Goal: Information Seeking & Learning: Understand process/instructions

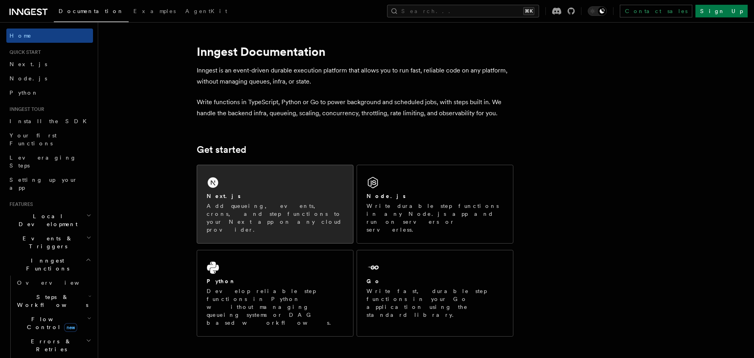
click at [270, 184] on div "Next.js Add queueing, events, crons, and step functions to your Next app on any…" at bounding box center [275, 204] width 156 height 78
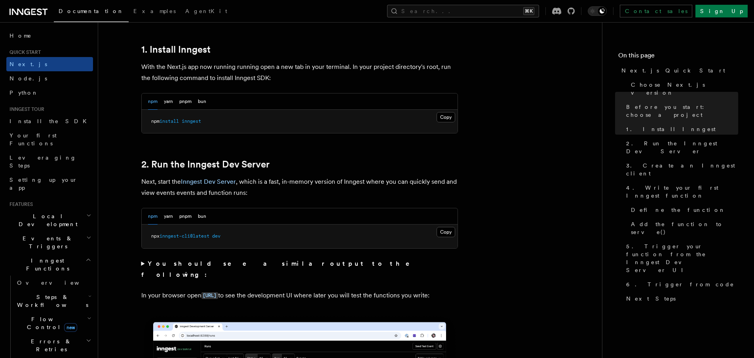
scroll to position [467, 0]
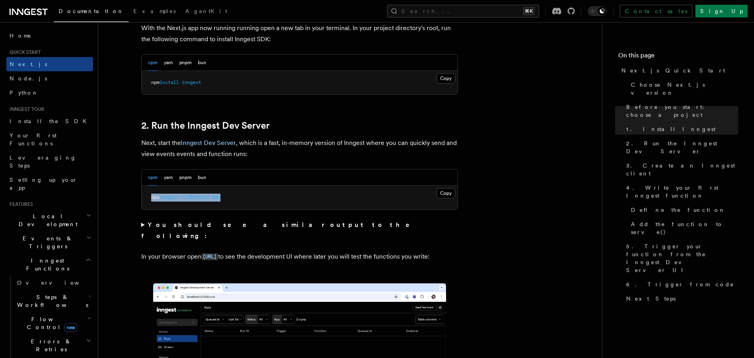
drag, startPoint x: 204, startPoint y: 197, endPoint x: 151, endPoint y: 198, distance: 52.6
click at [151, 198] on pre "npx inngest-cli@latest dev" at bounding box center [300, 198] width 316 height 24
copy span "npx inngest-cli@latest dev"
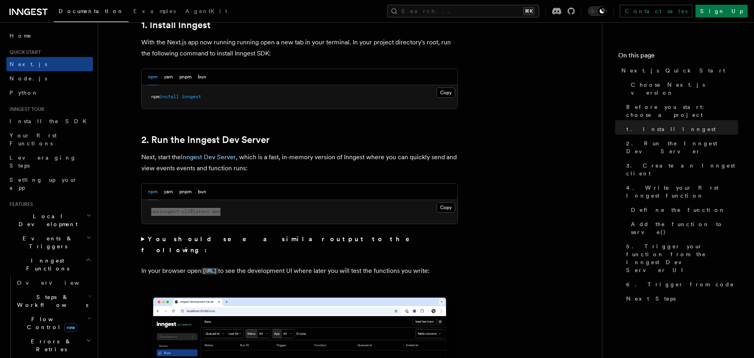
scroll to position [443, 0]
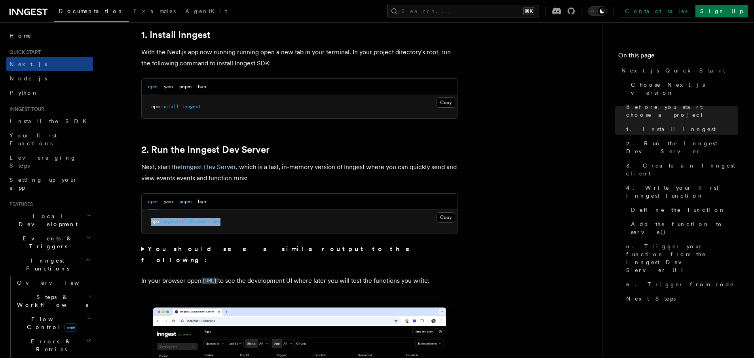
click at [188, 208] on button "pnpm" at bounding box center [185, 201] width 12 height 16
click at [439, 218] on button "Copy Copied" at bounding box center [445, 217] width 19 height 10
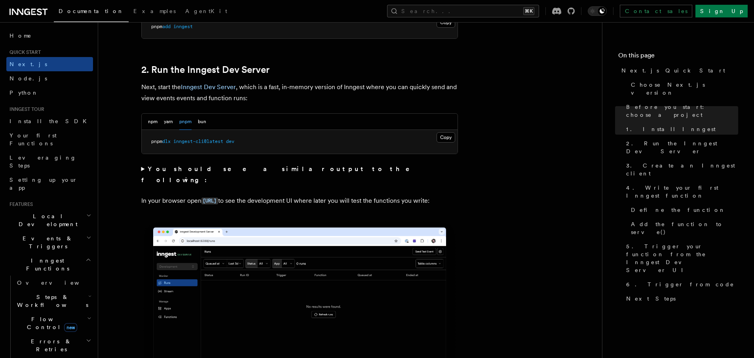
scroll to position [524, 0]
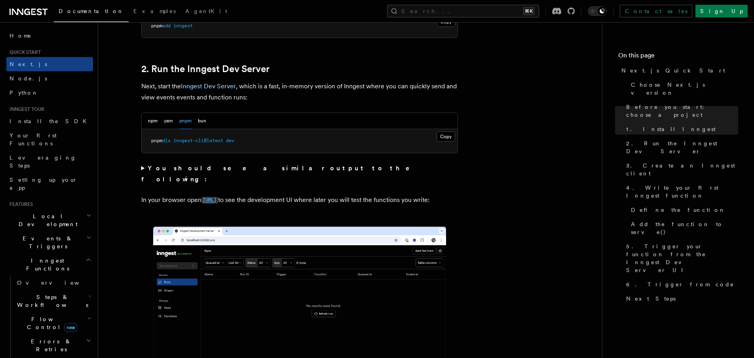
copy code "http://localhost:8288"
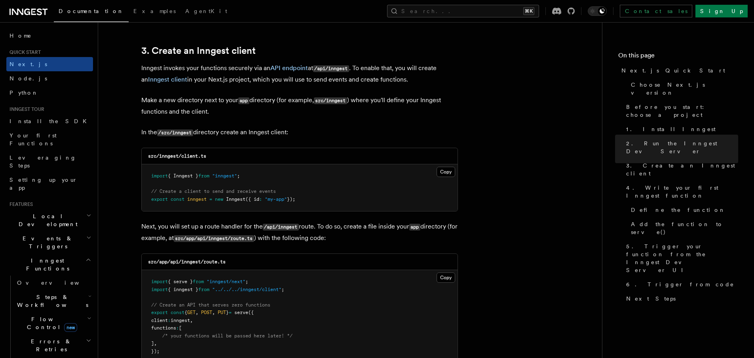
scroll to position [918, 0]
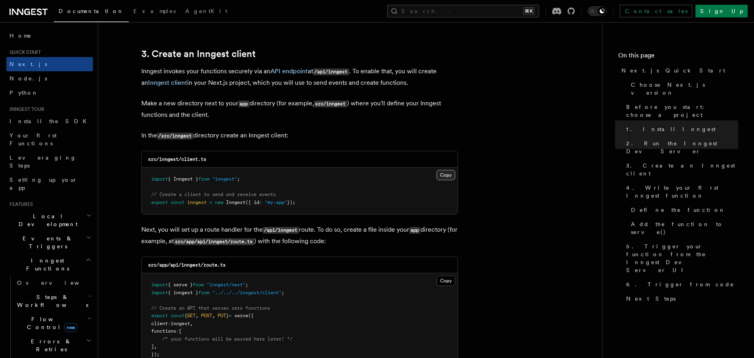
click at [447, 177] on button "Copy Copied" at bounding box center [445, 175] width 19 height 10
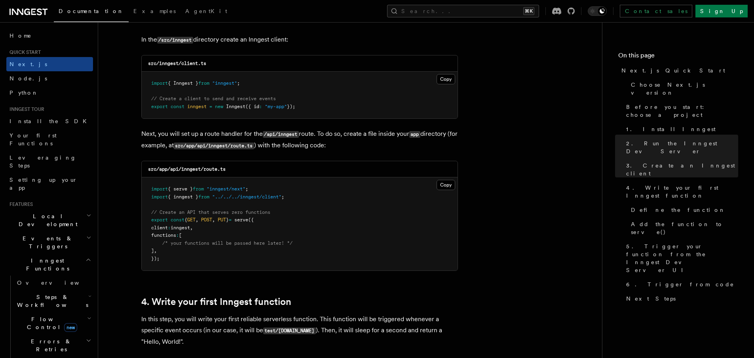
scroll to position [1011, 0]
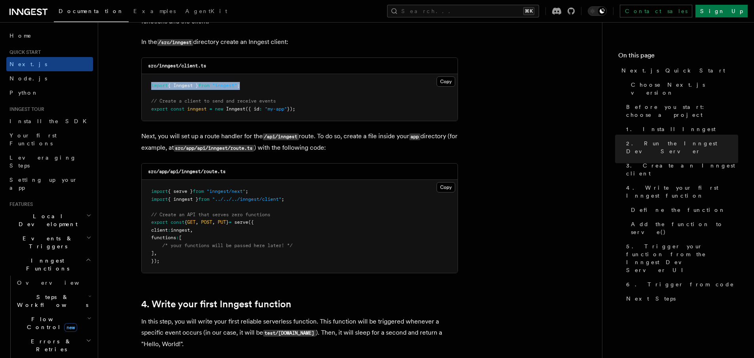
drag, startPoint x: 242, startPoint y: 86, endPoint x: 149, endPoint y: 89, distance: 93.8
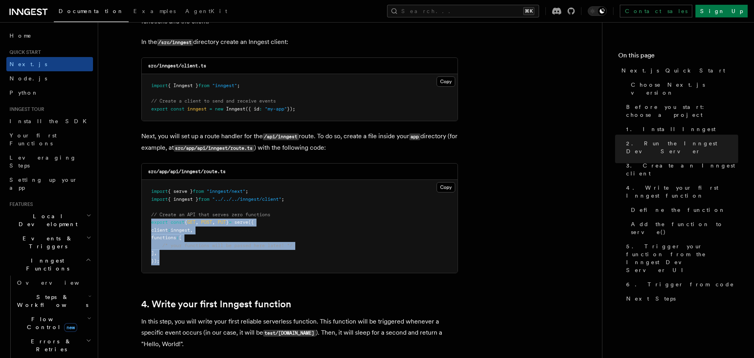
drag, startPoint x: 165, startPoint y: 262, endPoint x: 151, endPoint y: 224, distance: 40.9
click at [151, 224] on pre "import { serve } from "inngest/next" ; import { inngest } from "../../../innges…" at bounding box center [300, 226] width 316 height 93
copy code "export const { GET , POST , PUT } = serve ({ client : inngest , functions : [ /…"
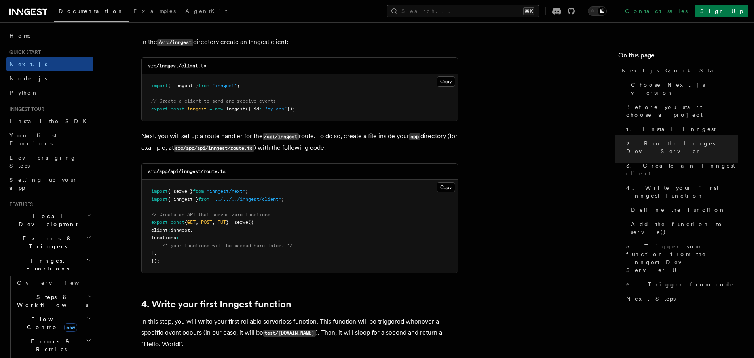
click at [418, 209] on pre "import { serve } from "inngest/next" ; import { inngest } from "../../../innges…" at bounding box center [300, 226] width 316 height 93
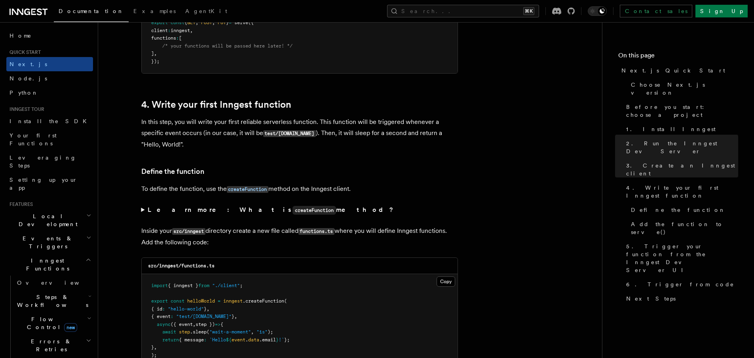
scroll to position [1301, 0]
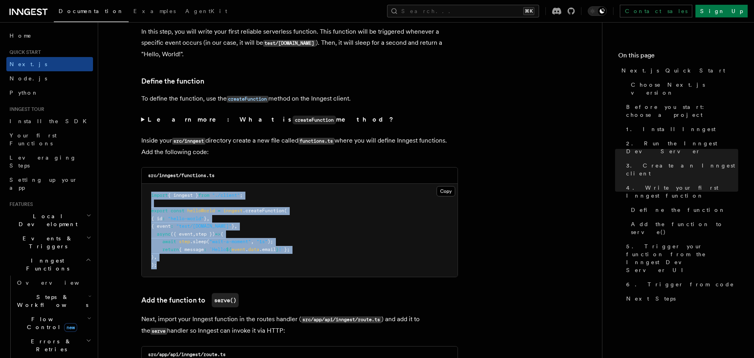
drag, startPoint x: 164, startPoint y: 265, endPoint x: 147, endPoint y: 192, distance: 74.4
click at [147, 192] on pre "import { inngest } from "./client" ; export const helloWorld = inngest .createF…" at bounding box center [300, 230] width 316 height 93
copy code "import { inngest } from "./client" ; export const helloWorld = inngest .createF…"
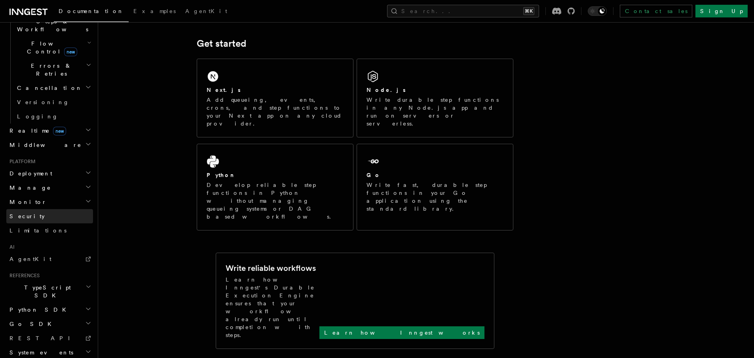
scroll to position [354, 0]
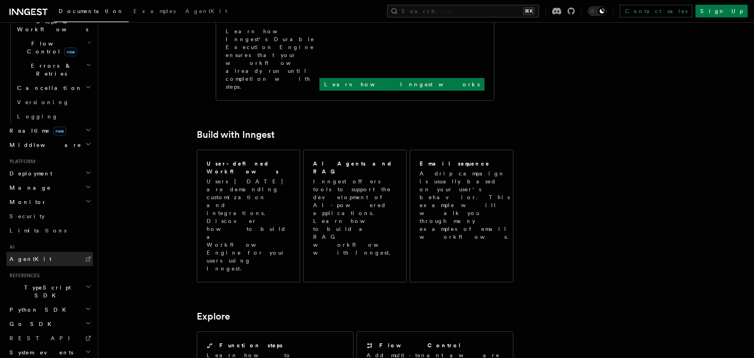
click at [35, 252] on link "AgentKit" at bounding box center [49, 259] width 87 height 14
